Goal: Entertainment & Leisure: Consume media (video, audio)

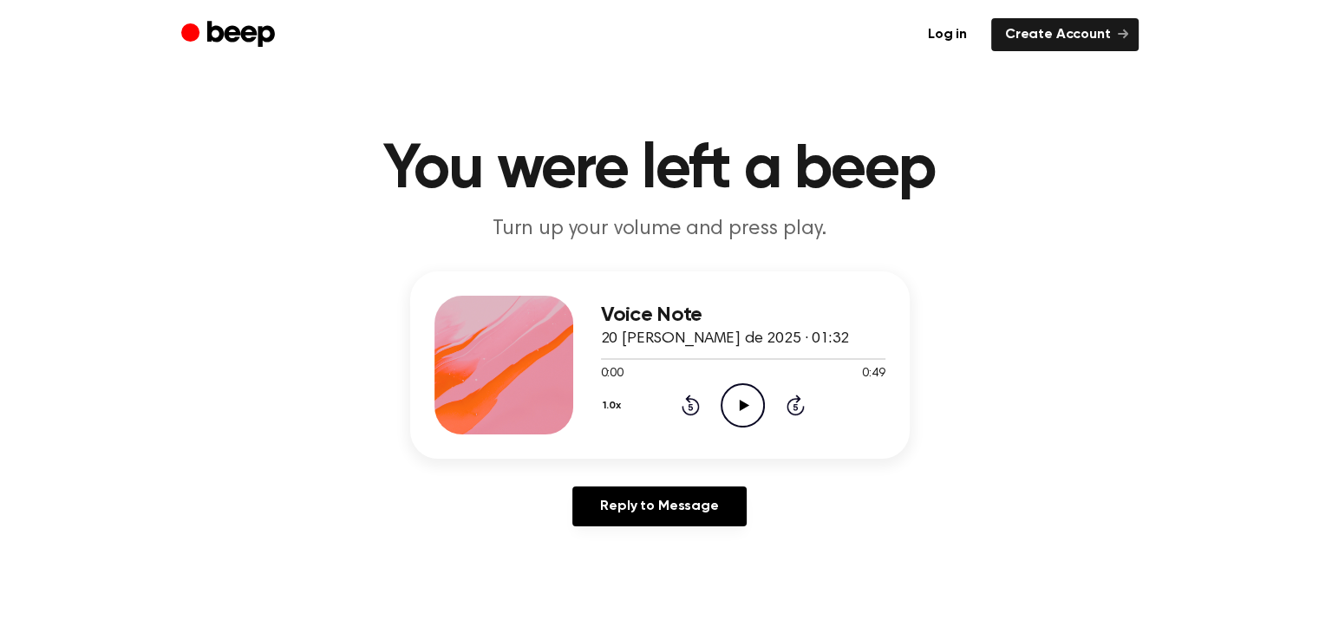
click at [741, 405] on icon at bounding box center [745, 405] width 10 height 11
drag, startPoint x: 829, startPoint y: 358, endPoint x: 597, endPoint y: 353, distance: 231.5
click at [597, 353] on div "Voice Note 20 [PERSON_NAME] de 2025 · 01:32 0:40 0:49 Your browser does not sup…" at bounding box center [659, 364] width 499 height 187
click at [733, 396] on icon "Pause Audio" at bounding box center [742, 405] width 44 height 44
drag, startPoint x: 844, startPoint y: 358, endPoint x: 664, endPoint y: 360, distance: 179.5
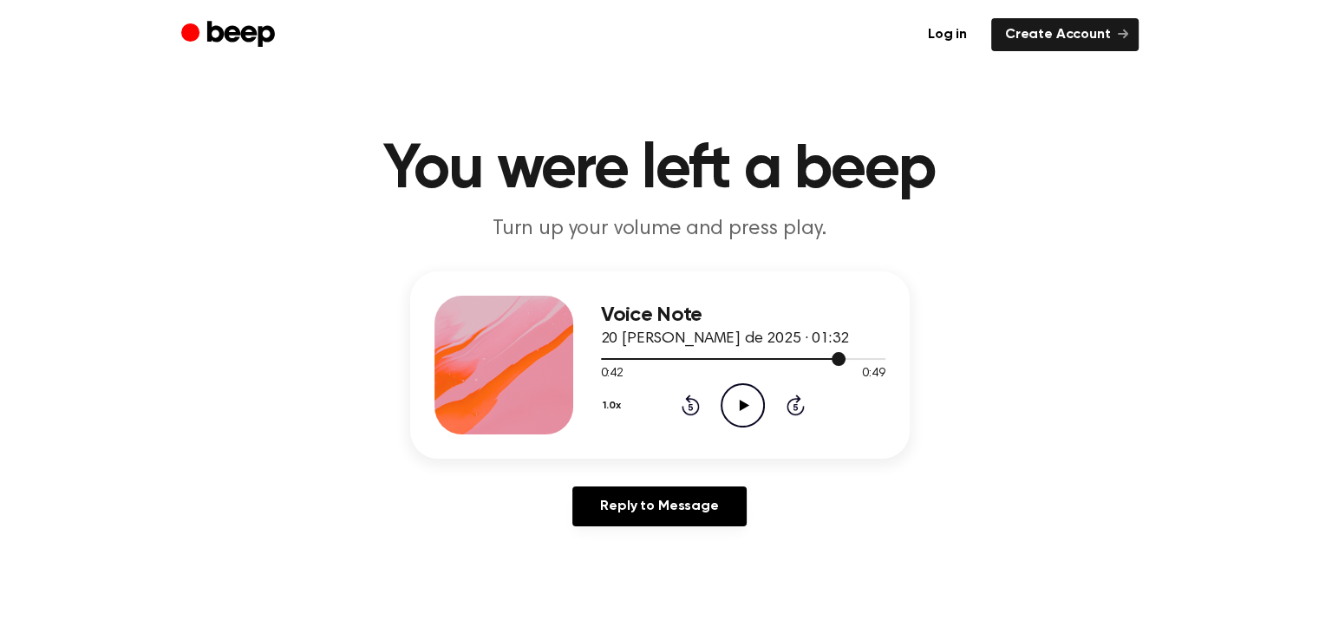
click at [664, 360] on div at bounding box center [743, 358] width 284 height 14
click at [642, 358] on div at bounding box center [633, 359] width 64 height 2
click at [614, 355] on div at bounding box center [743, 358] width 284 height 14
click at [741, 393] on icon "Play Audio" at bounding box center [742, 405] width 44 height 44
click at [648, 360] on div at bounding box center [743, 358] width 284 height 14
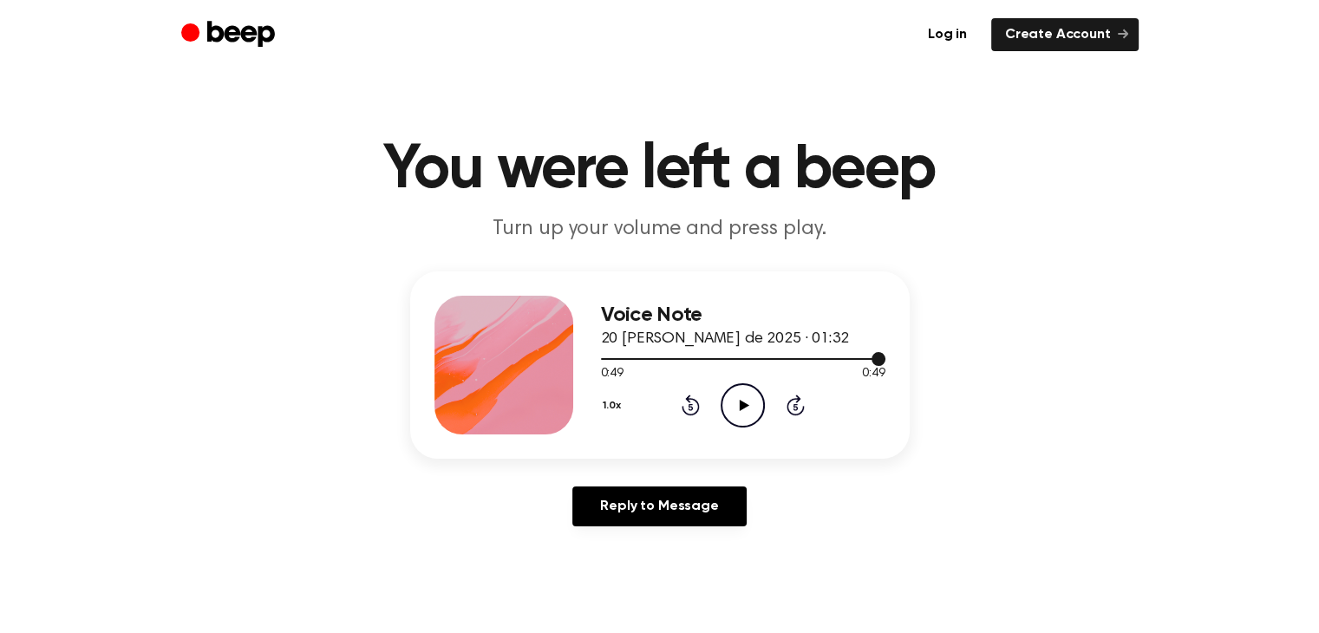
click at [817, 355] on div at bounding box center [743, 358] width 284 height 14
click at [758, 401] on icon "Play Audio" at bounding box center [742, 405] width 44 height 44
drag, startPoint x: 877, startPoint y: 359, endPoint x: 798, endPoint y: 354, distance: 79.1
click at [798, 354] on div at bounding box center [743, 358] width 284 height 14
click at [772, 354] on div at bounding box center [743, 358] width 284 height 14
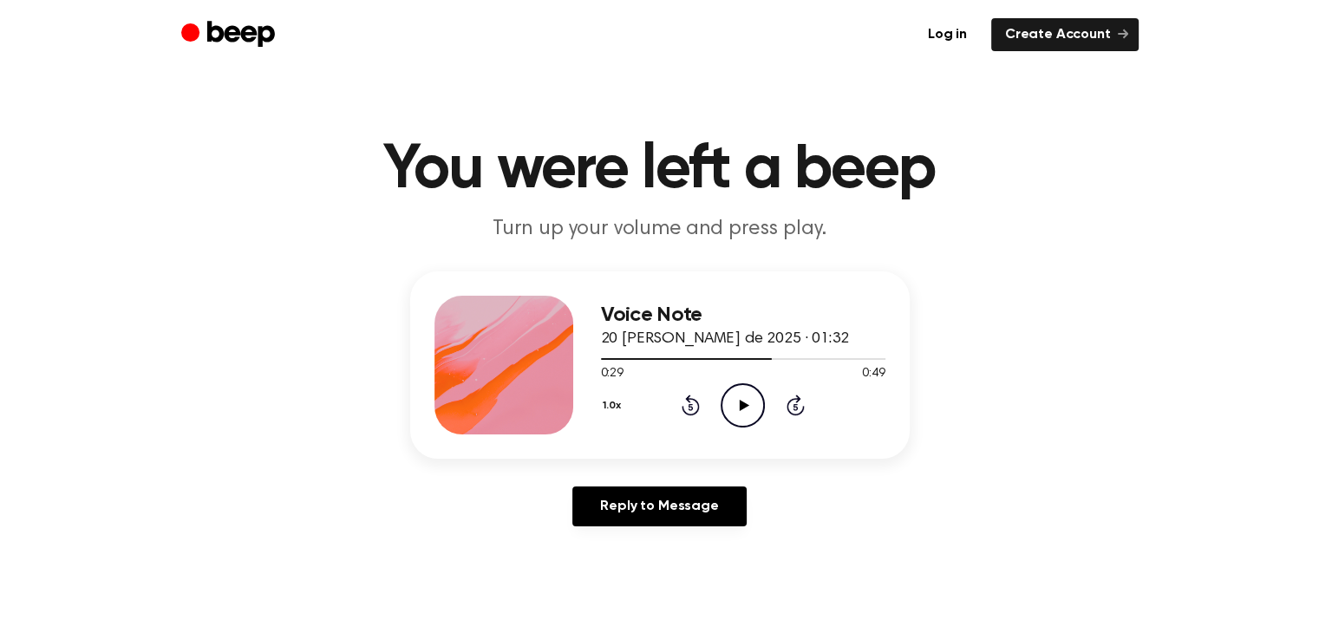
click at [740, 394] on icon "Play Audio" at bounding box center [742, 405] width 44 height 44
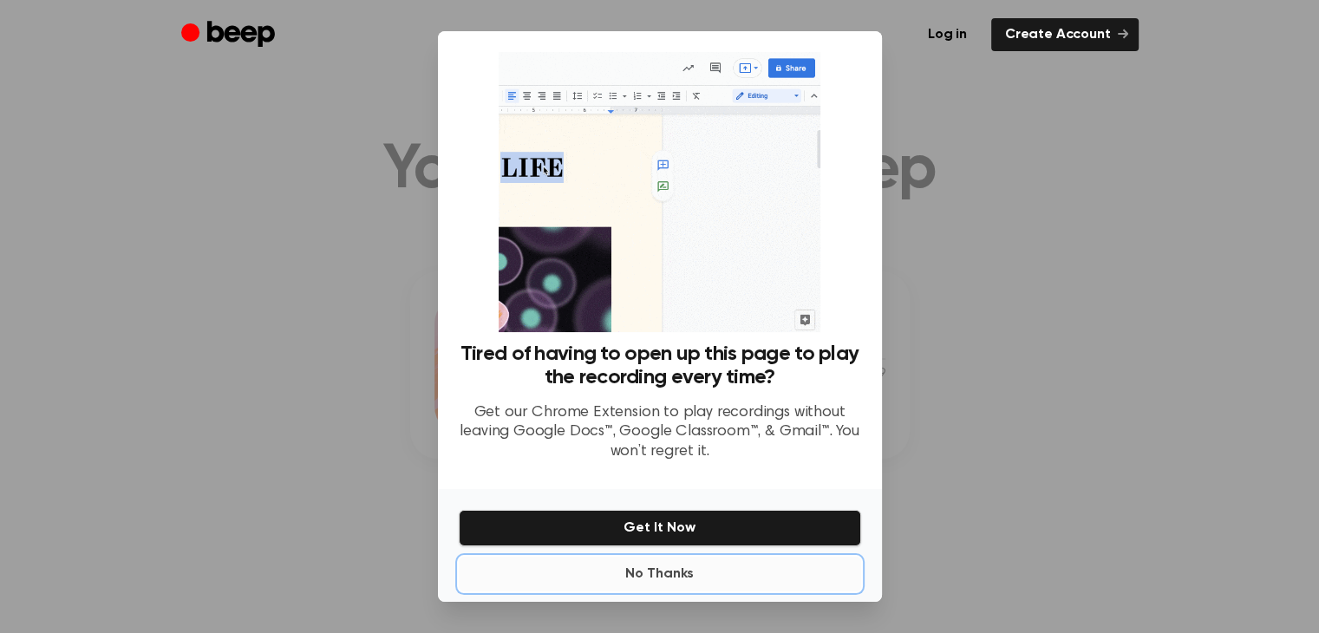
click at [635, 566] on button "No Thanks" at bounding box center [660, 574] width 402 height 35
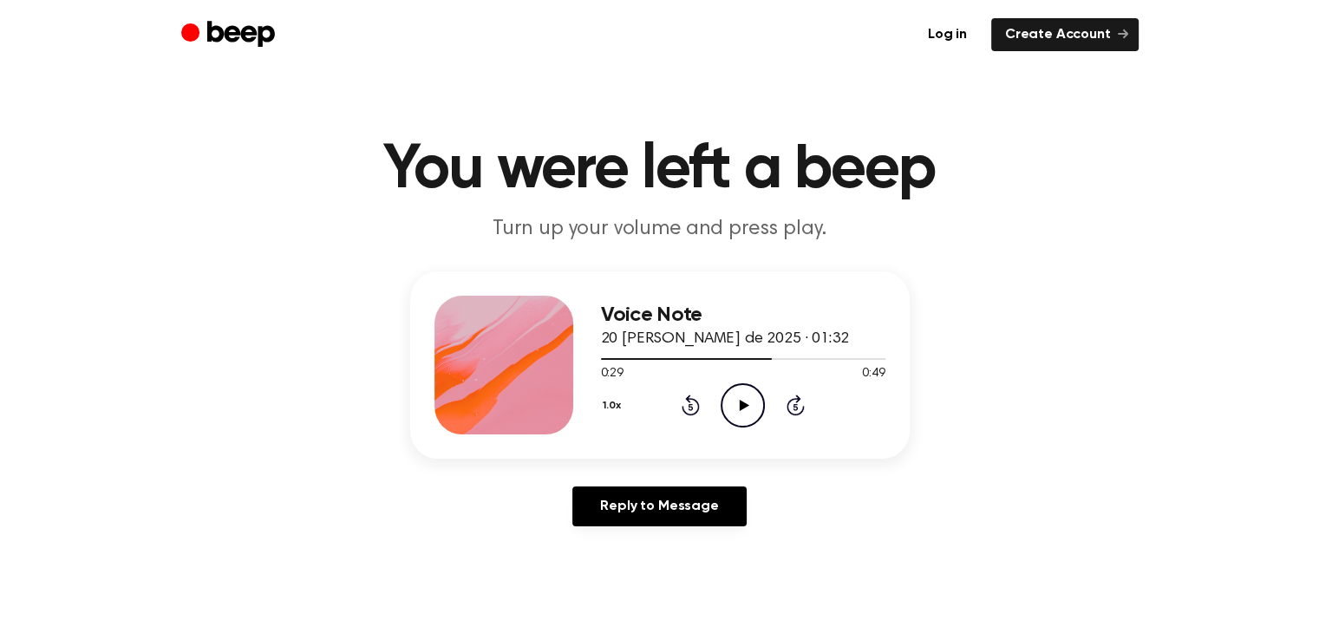
click at [727, 398] on icon "Play Audio" at bounding box center [742, 405] width 44 height 44
click at [733, 403] on icon "Play Audio" at bounding box center [742, 405] width 44 height 44
